Goal: Information Seeking & Learning: Learn about a topic

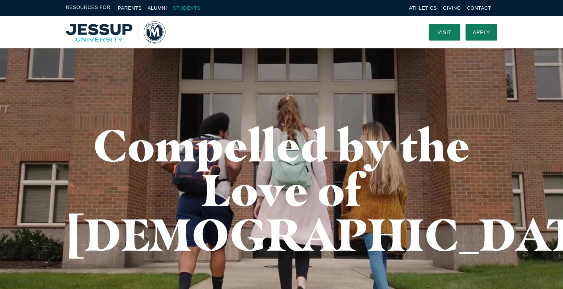
click at [192, 8] on link "Students" at bounding box center [187, 8] width 28 height 6
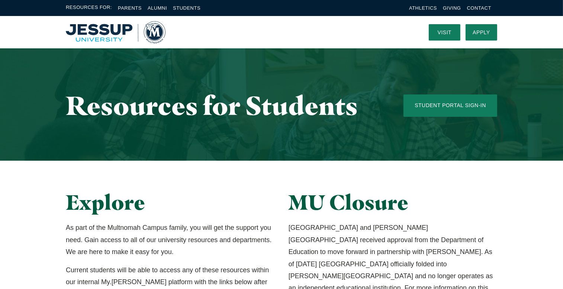
click at [94, 9] on span "Resources For:" at bounding box center [89, 8] width 46 height 9
click at [154, 9] on link "Alumni" at bounding box center [157, 8] width 19 height 6
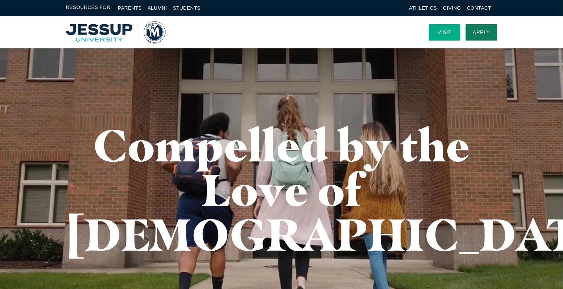
click at [442, 31] on link "Visit" at bounding box center [445, 32] width 32 height 16
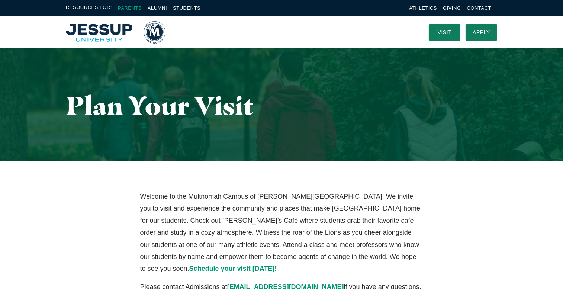
click at [133, 7] on link "Parents" at bounding box center [130, 8] width 24 height 6
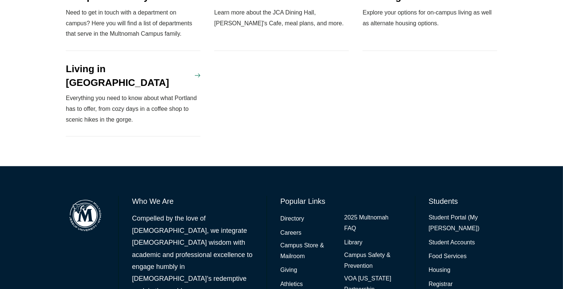
scroll to position [807, 0]
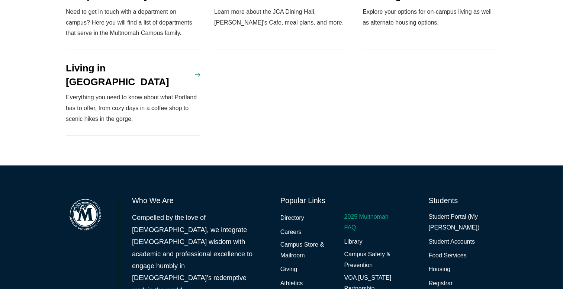
click at [369, 212] on link "2025 Multnomah FAQ" at bounding box center [372, 223] width 57 height 22
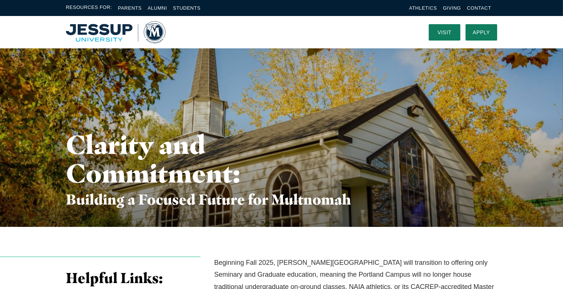
click at [106, 39] on img "Home" at bounding box center [116, 32] width 100 height 22
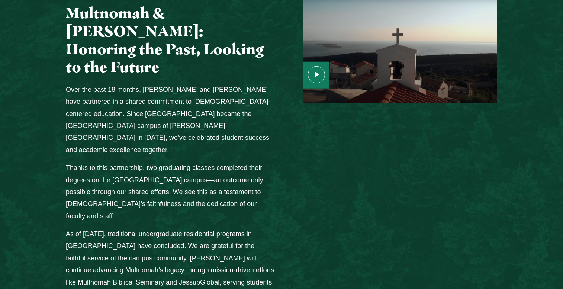
scroll to position [937, 0]
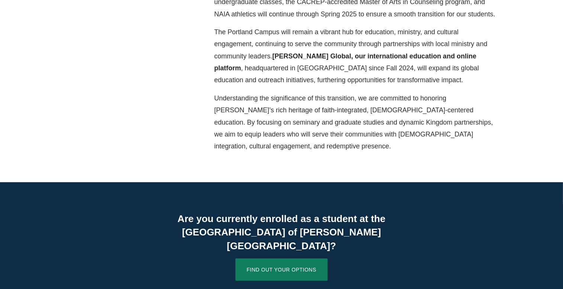
scroll to position [364, 0]
